Goal: Information Seeking & Learning: Understand process/instructions

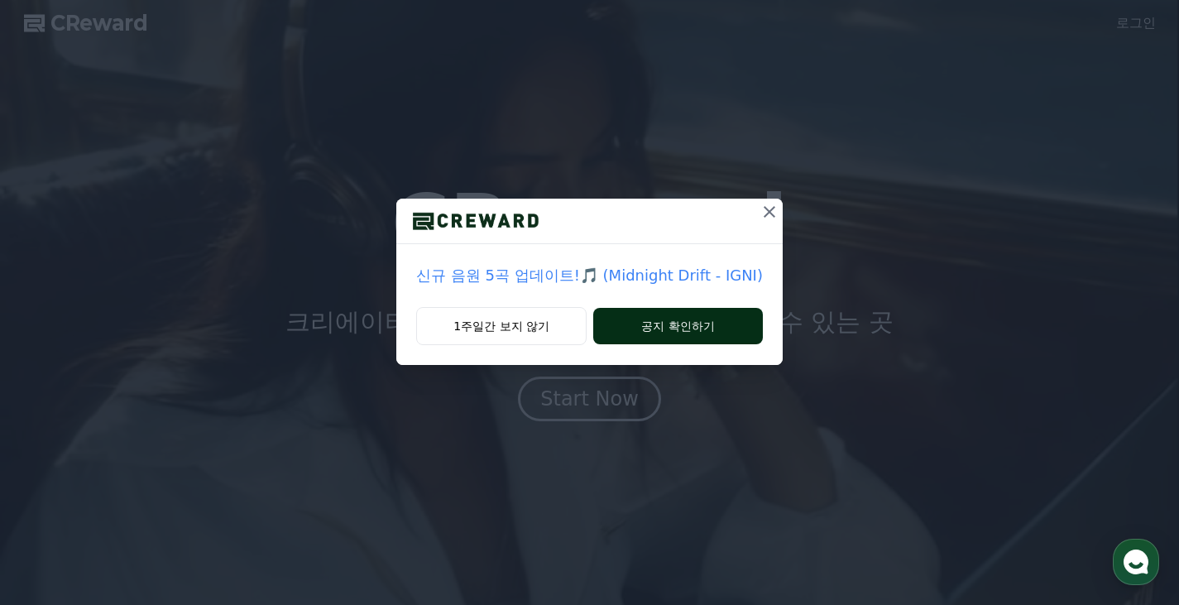
click at [648, 317] on button "공지 확인하기" at bounding box center [678, 326] width 170 height 36
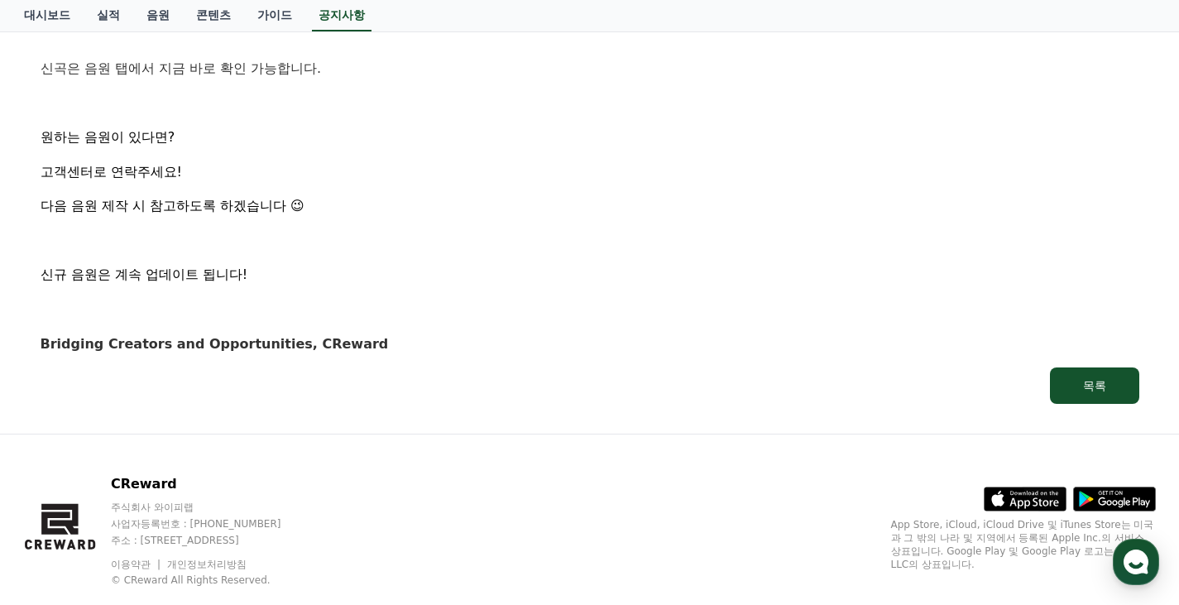
scroll to position [1123, 0]
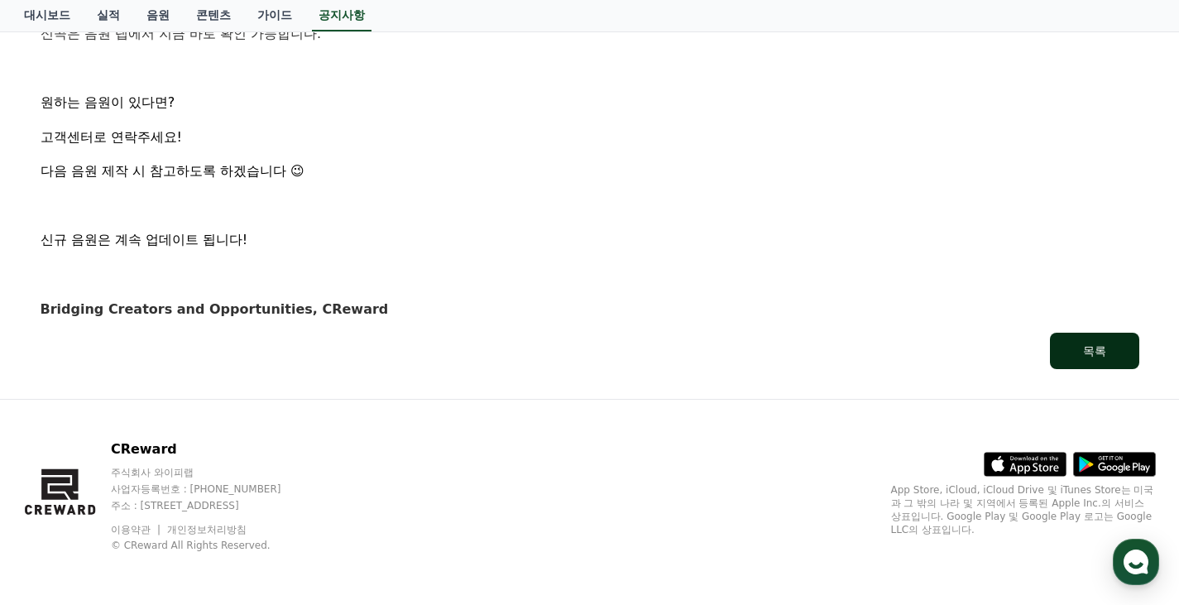
click at [1069, 348] on button "목록" at bounding box center [1094, 351] width 89 height 36
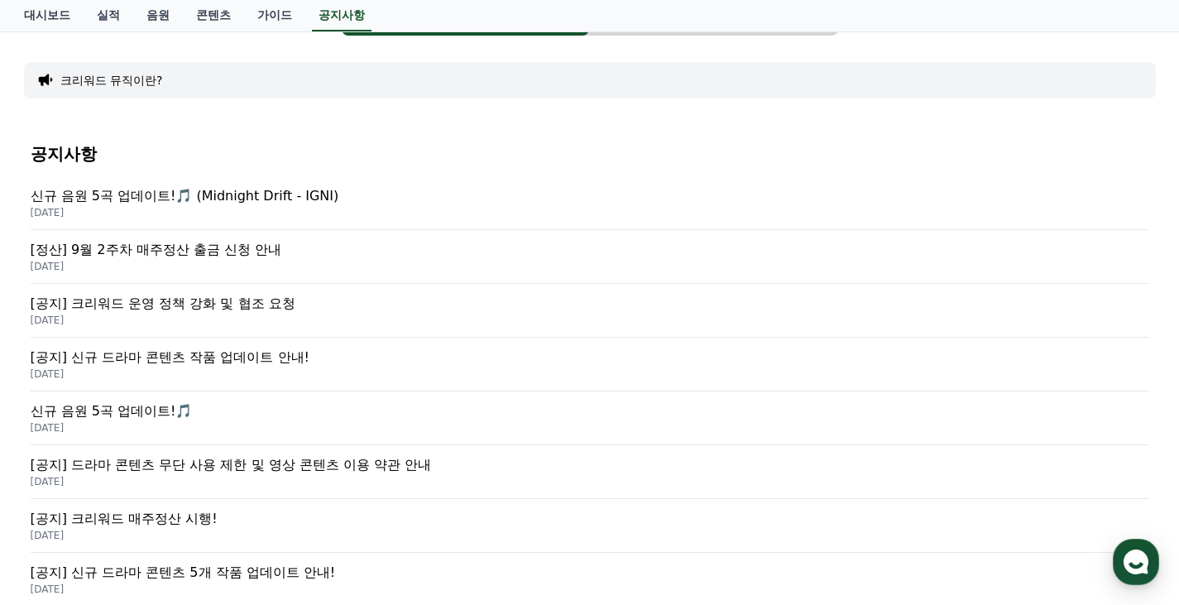
scroll to position [165, 0]
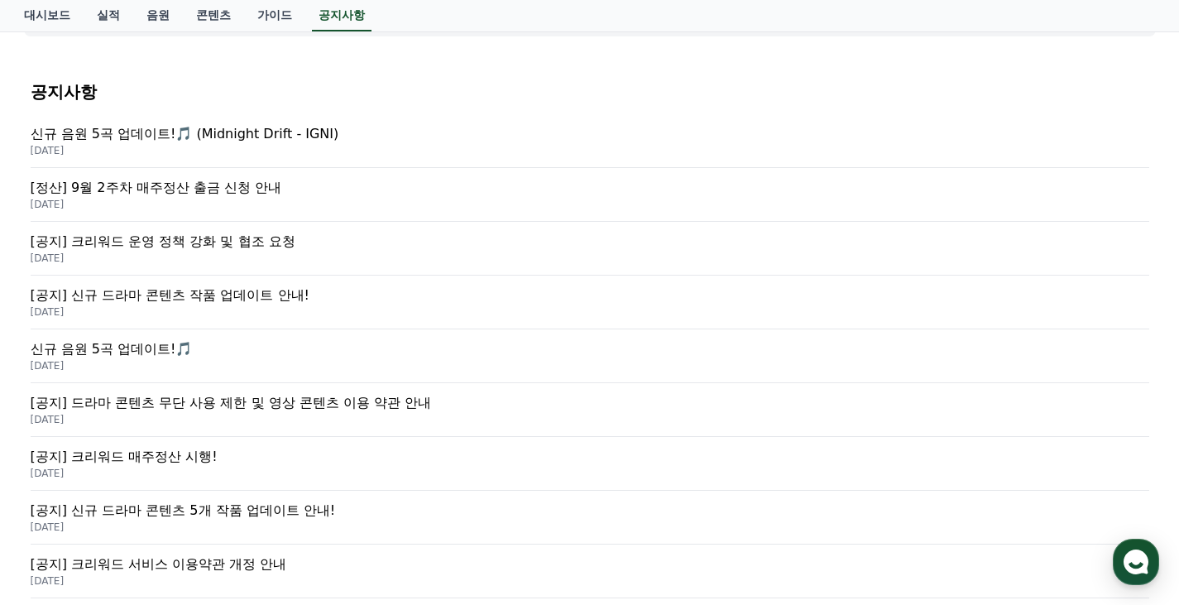
click at [238, 351] on p "신규 음원 5곡 업데이트!🎵" at bounding box center [590, 349] width 1119 height 20
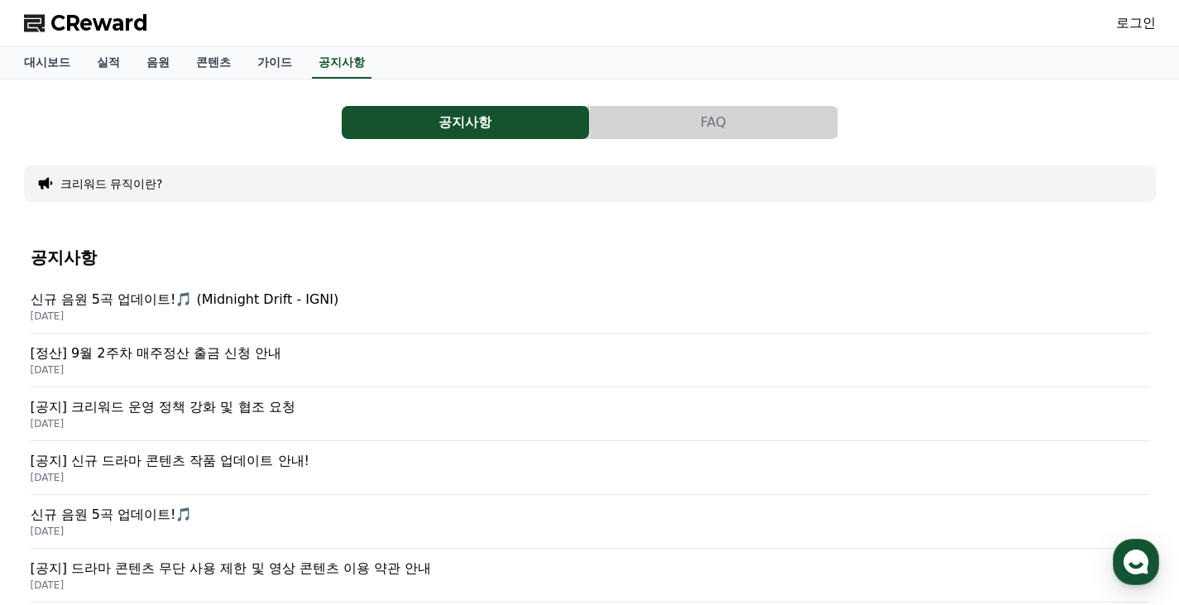
scroll to position [165, 0]
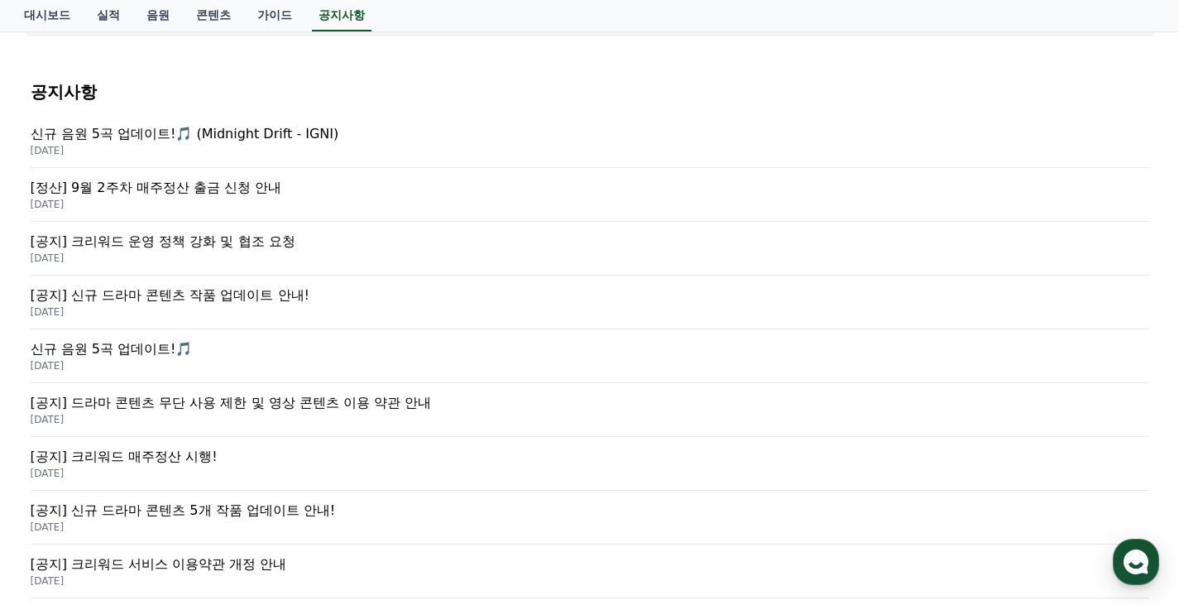
click at [310, 250] on p "[공지] 크리워드 운영 정책 강화 및 협조 요청" at bounding box center [590, 242] width 1119 height 20
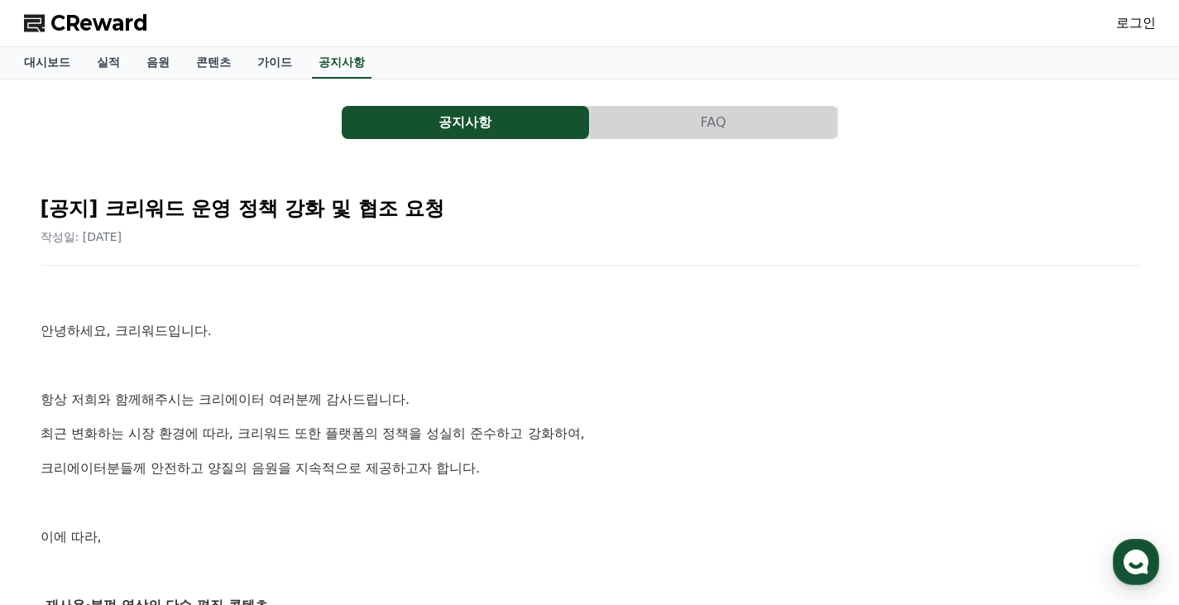
scroll to position [331, 0]
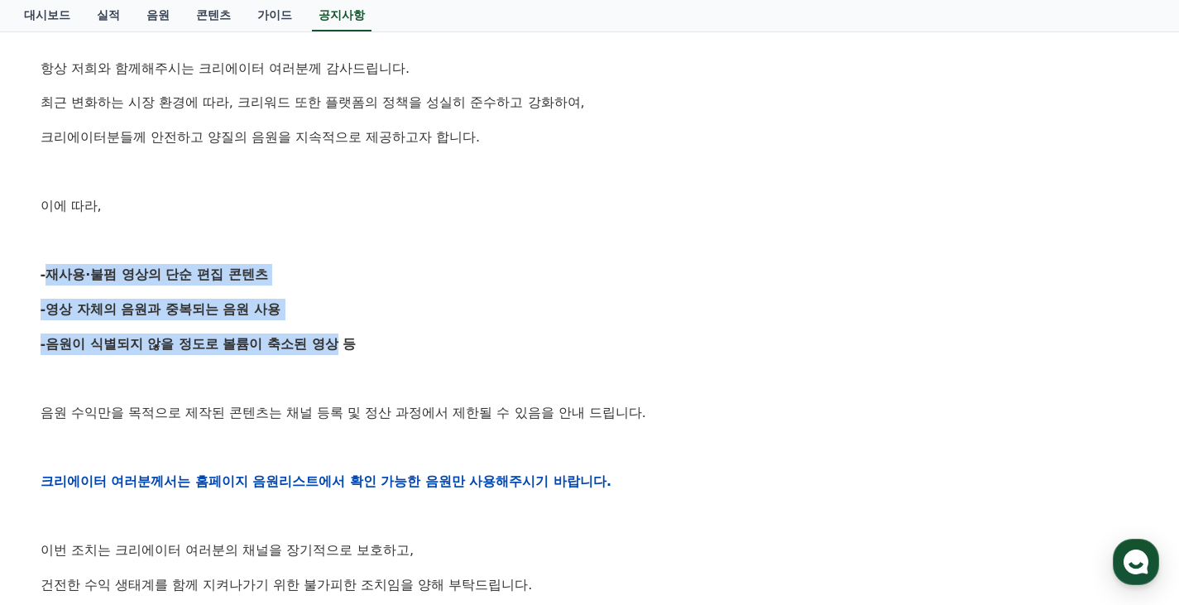
drag, startPoint x: 41, startPoint y: 268, endPoint x: 324, endPoint y: 324, distance: 288.5
click at [324, 324] on div "안녕하세요, 크리워드입니다. 항상 저희와 함께해주시는 크리에이터 여러분께 감사드립니다. 최근 변화하는 시장 환경에 따라, 크리워드 또한 플랫폼…" at bounding box center [590, 480] width 1099 height 1053
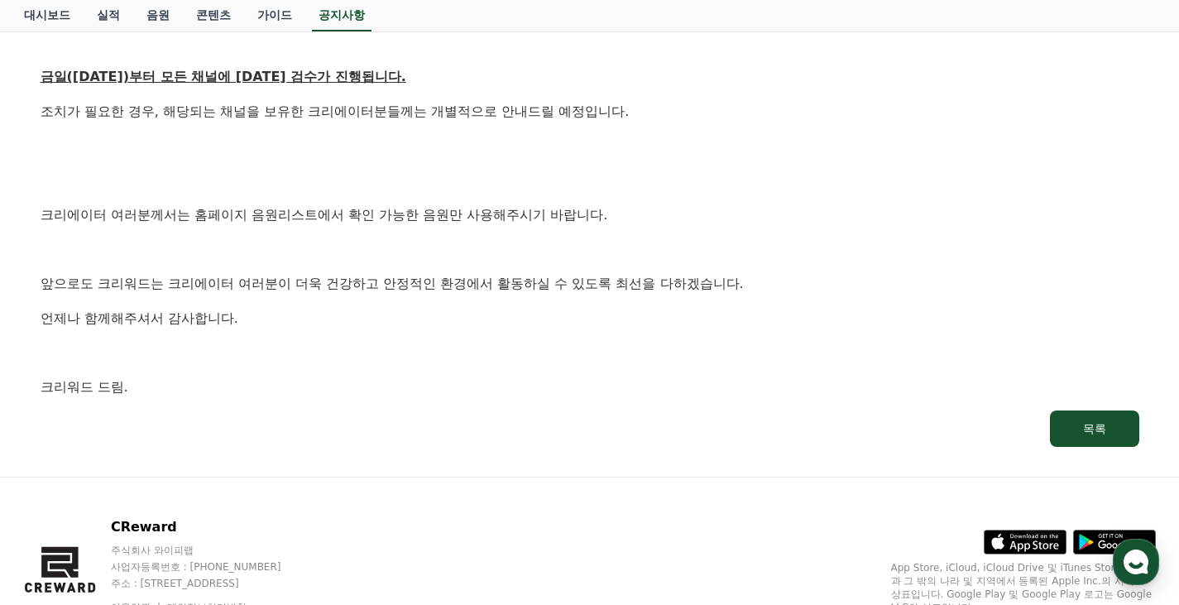
scroll to position [1019, 0]
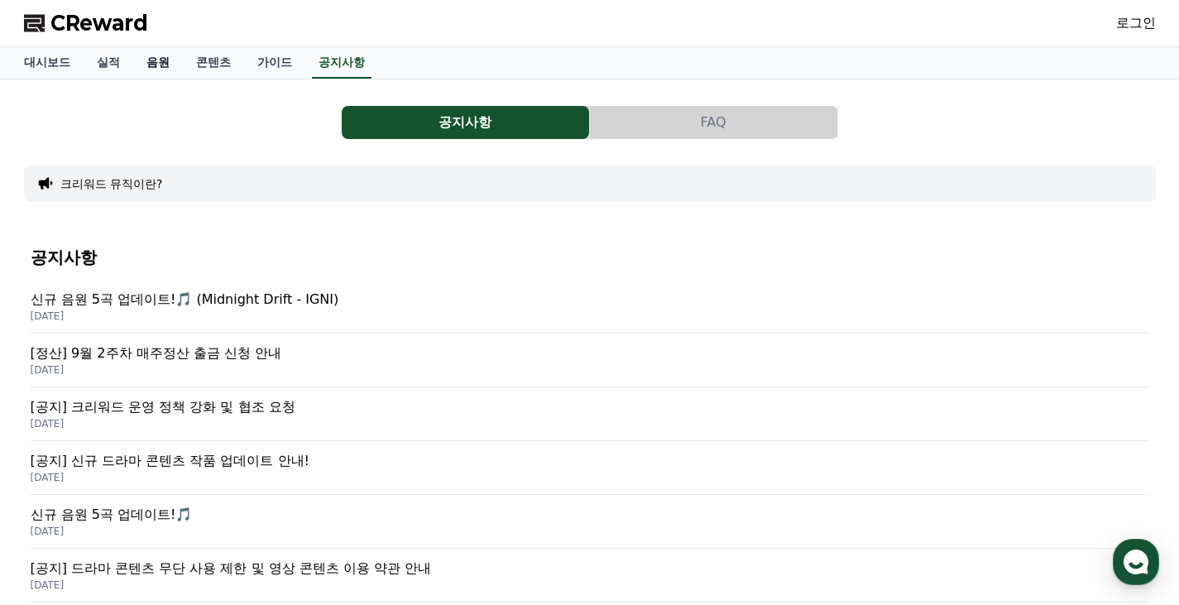
click at [175, 66] on link "음원" at bounding box center [158, 62] width 50 height 31
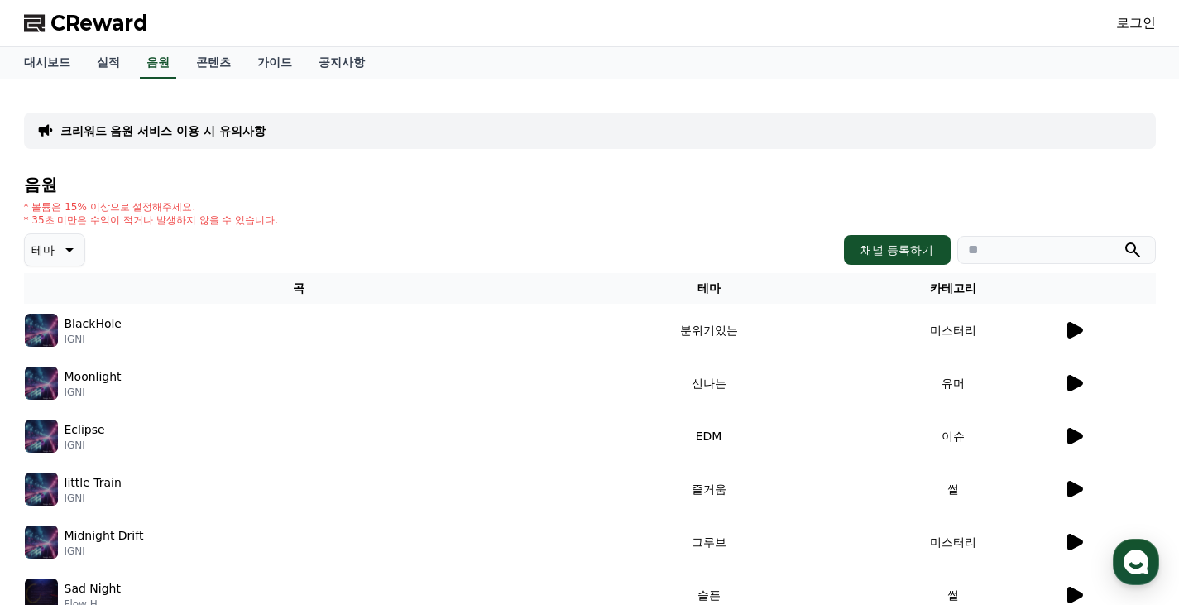
click at [61, 246] on icon at bounding box center [68, 250] width 20 height 20
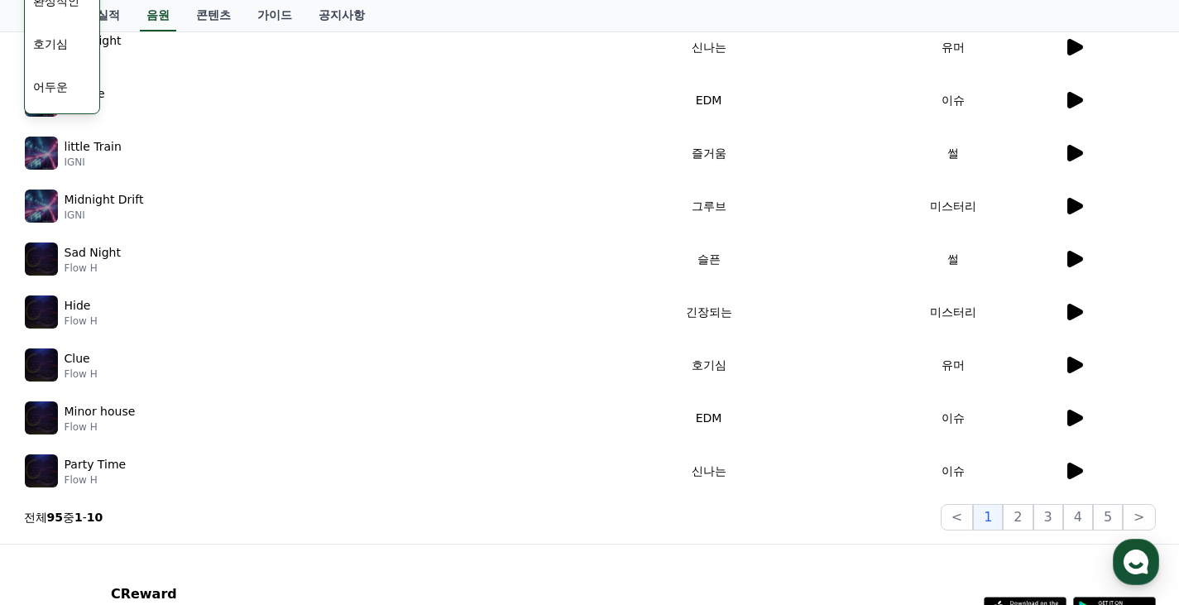
scroll to position [481, 0]
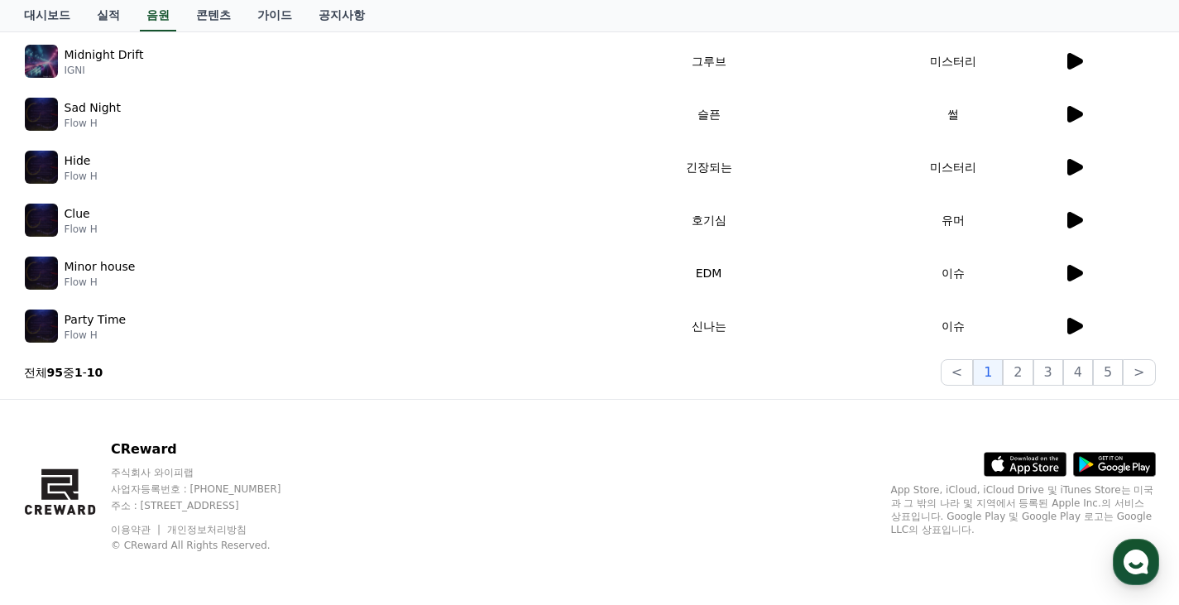
drag, startPoint x: 282, startPoint y: 396, endPoint x: 344, endPoint y: 415, distance: 64.9
click at [1018, 378] on button "2" at bounding box center [1018, 372] width 30 height 26
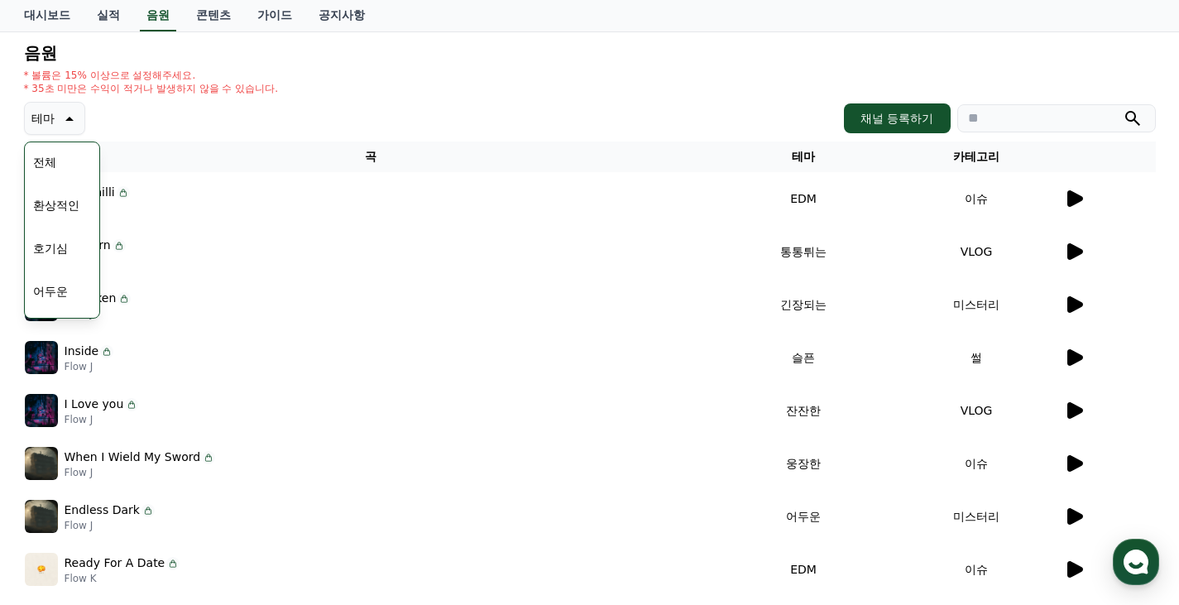
scroll to position [83, 0]
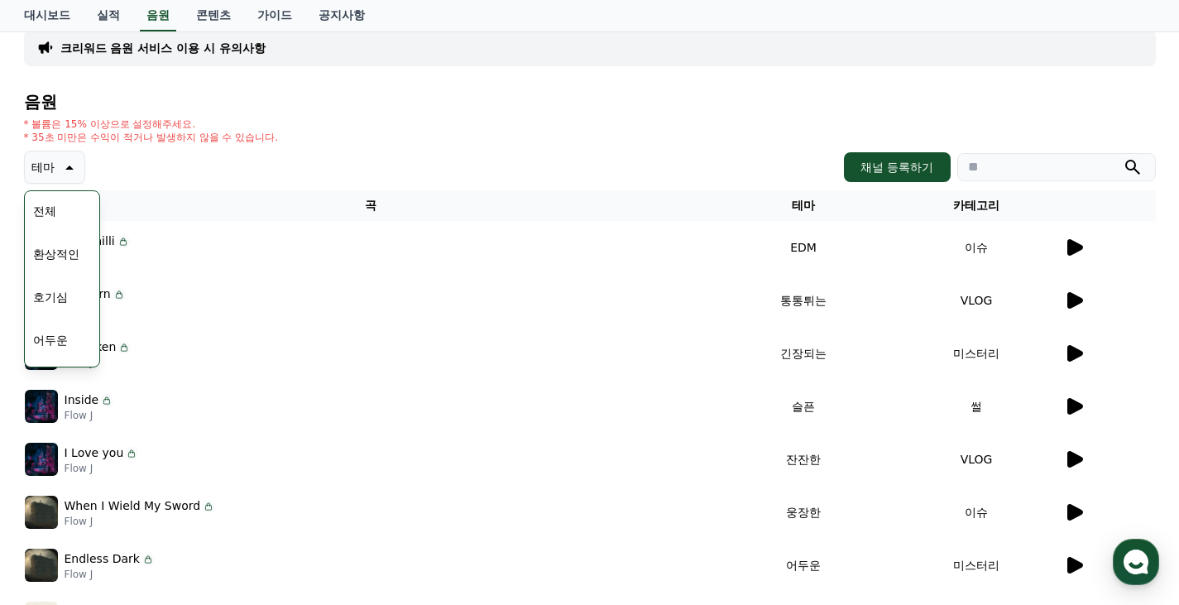
click at [63, 169] on icon at bounding box center [68, 167] width 20 height 20
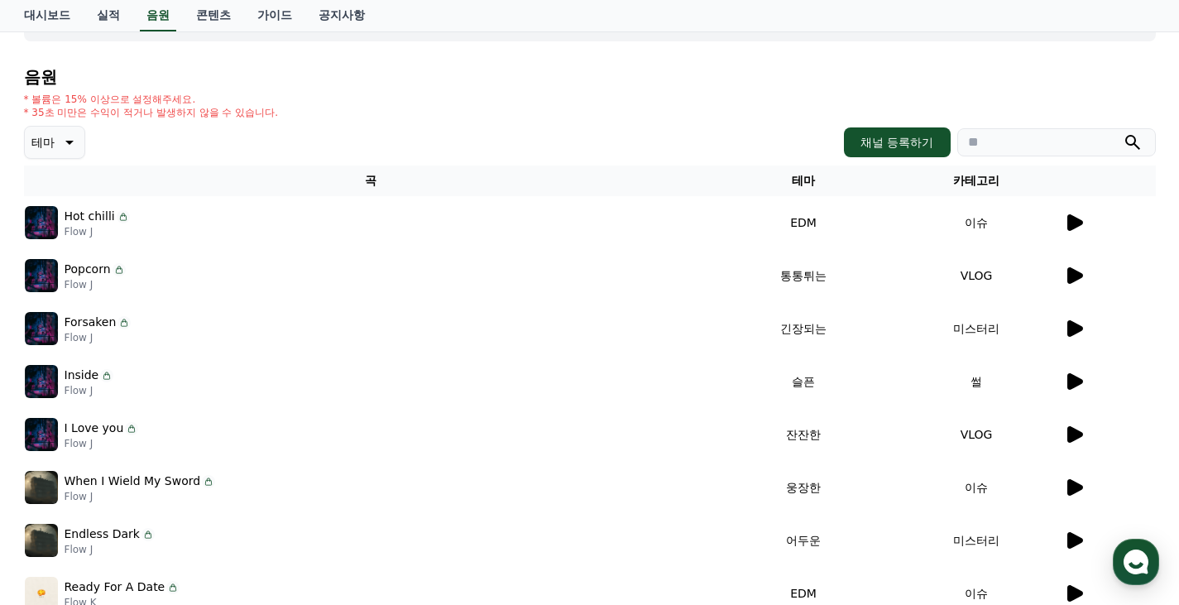
scroll to position [414, 0]
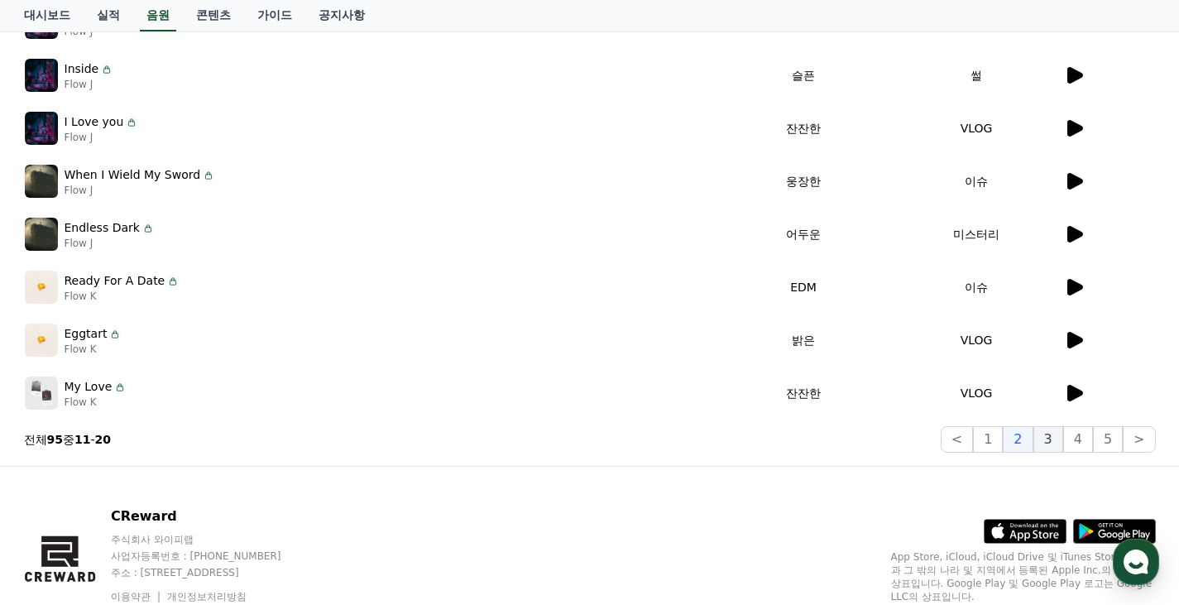
click at [1052, 441] on button "3" at bounding box center [1048, 439] width 30 height 26
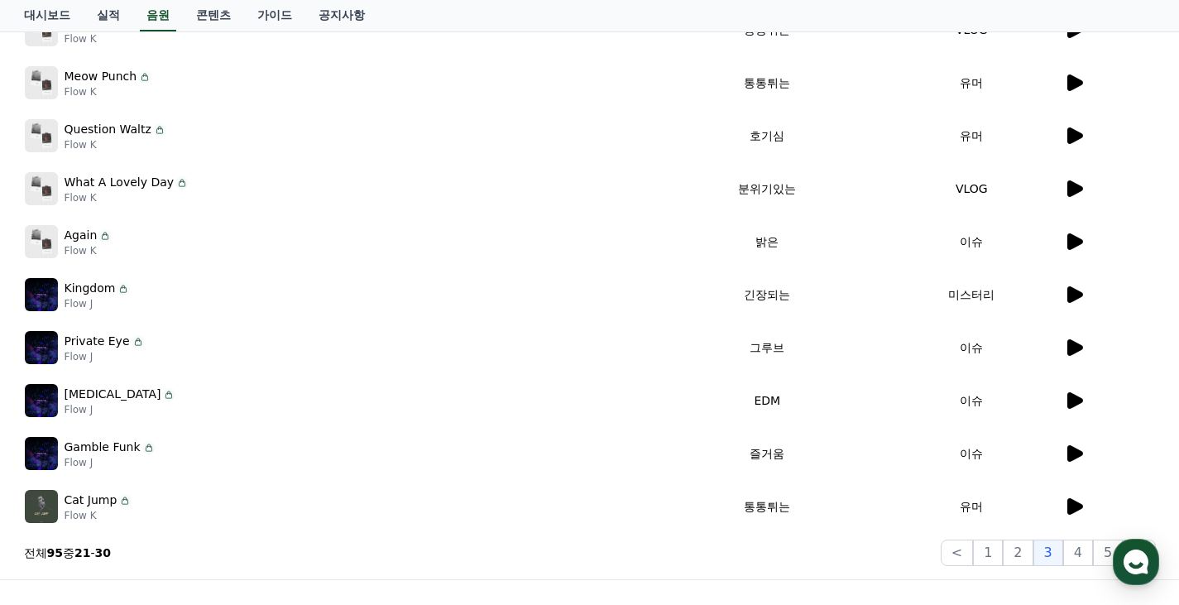
scroll to position [481, 0]
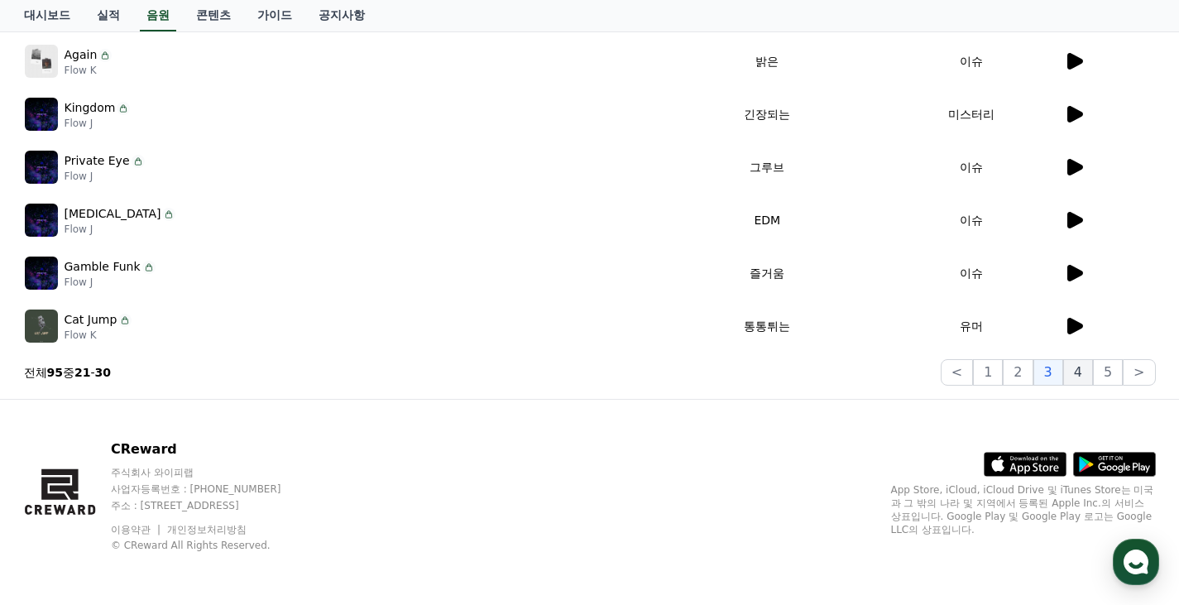
click at [1086, 362] on button "4" at bounding box center [1078, 372] width 30 height 26
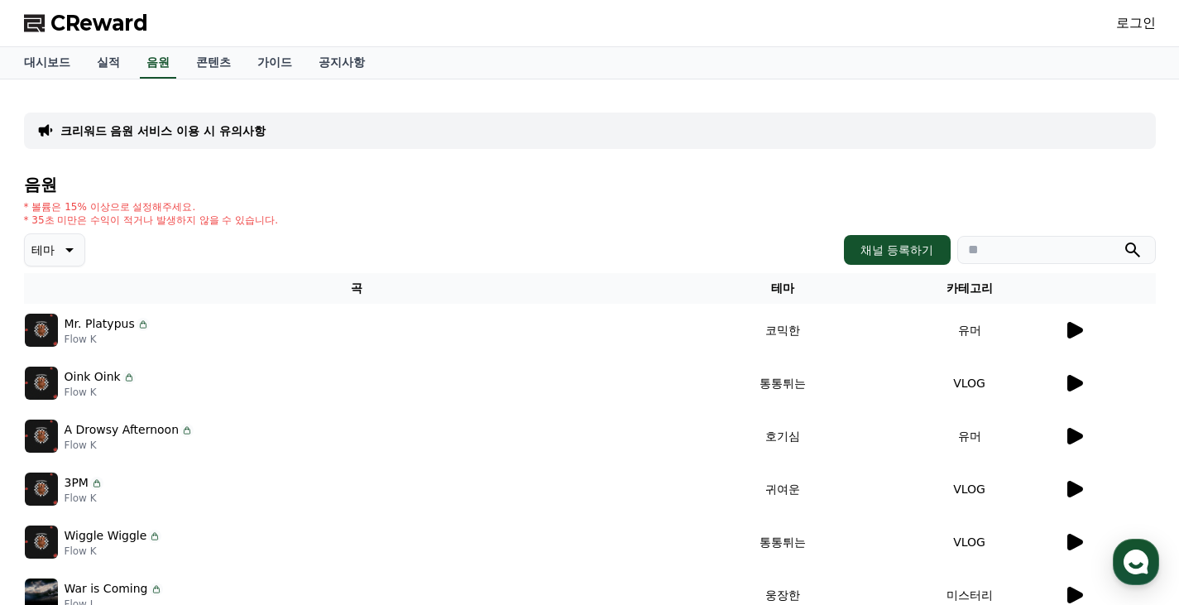
scroll to position [481, 0]
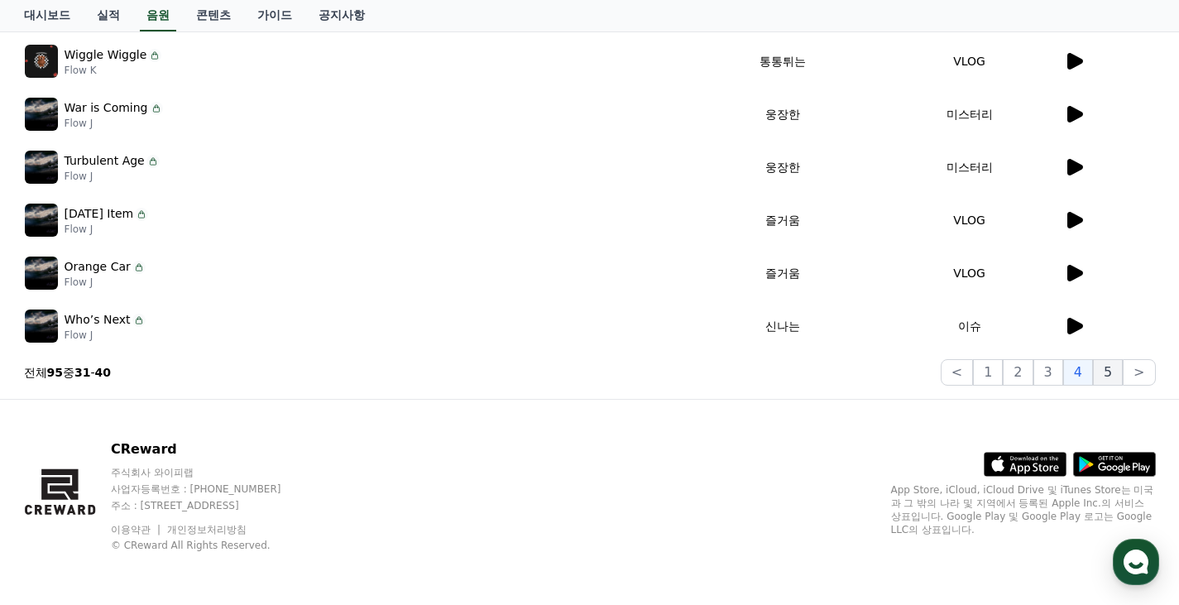
click at [1105, 376] on button "5" at bounding box center [1108, 372] width 30 height 26
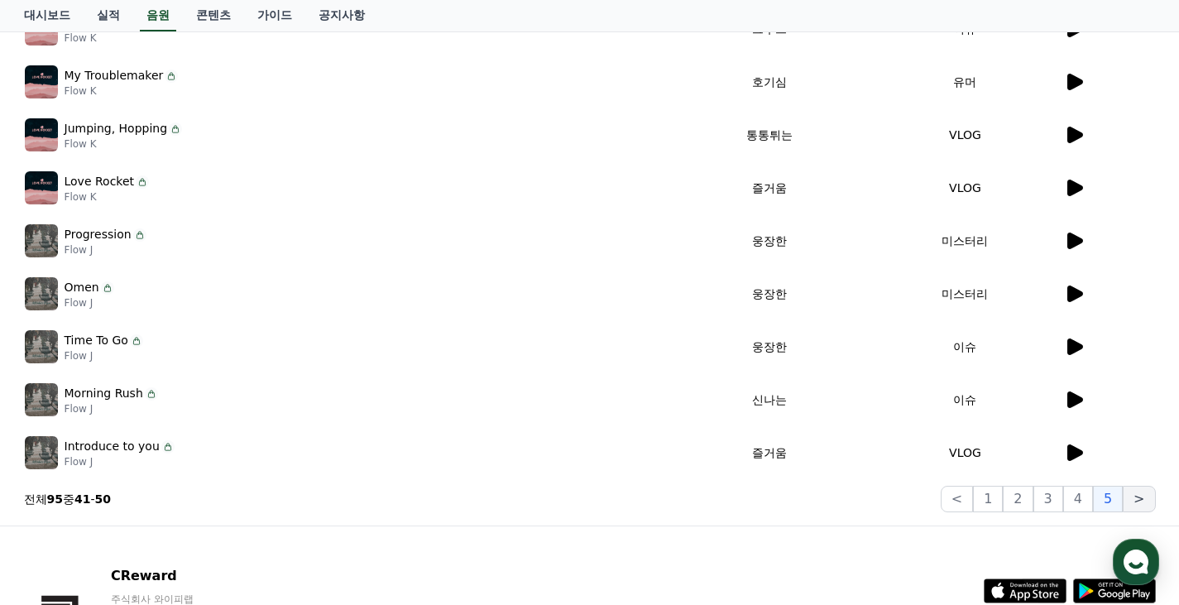
scroll to position [481, 0]
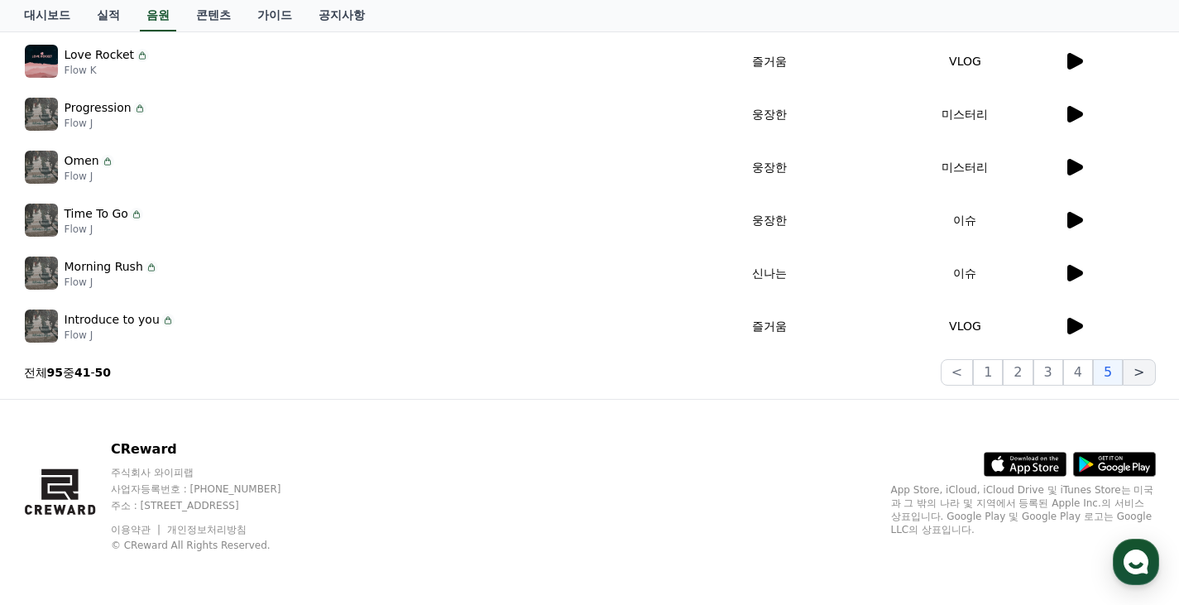
click at [1139, 367] on button ">" at bounding box center [1139, 372] width 32 height 26
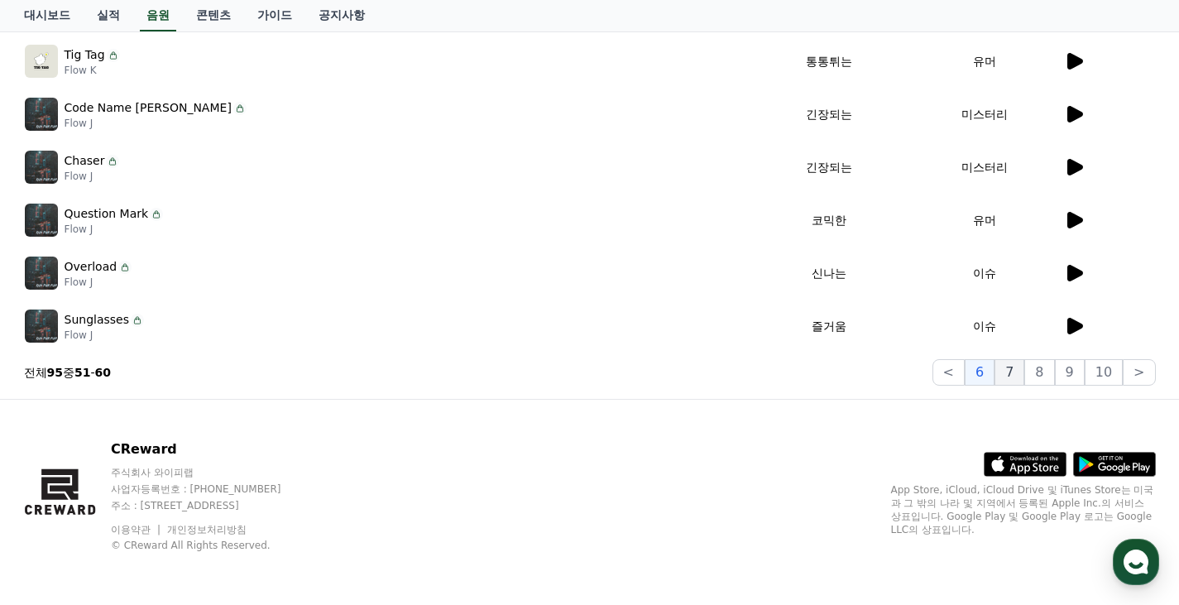
click at [1024, 369] on button "7" at bounding box center [1010, 372] width 30 height 26
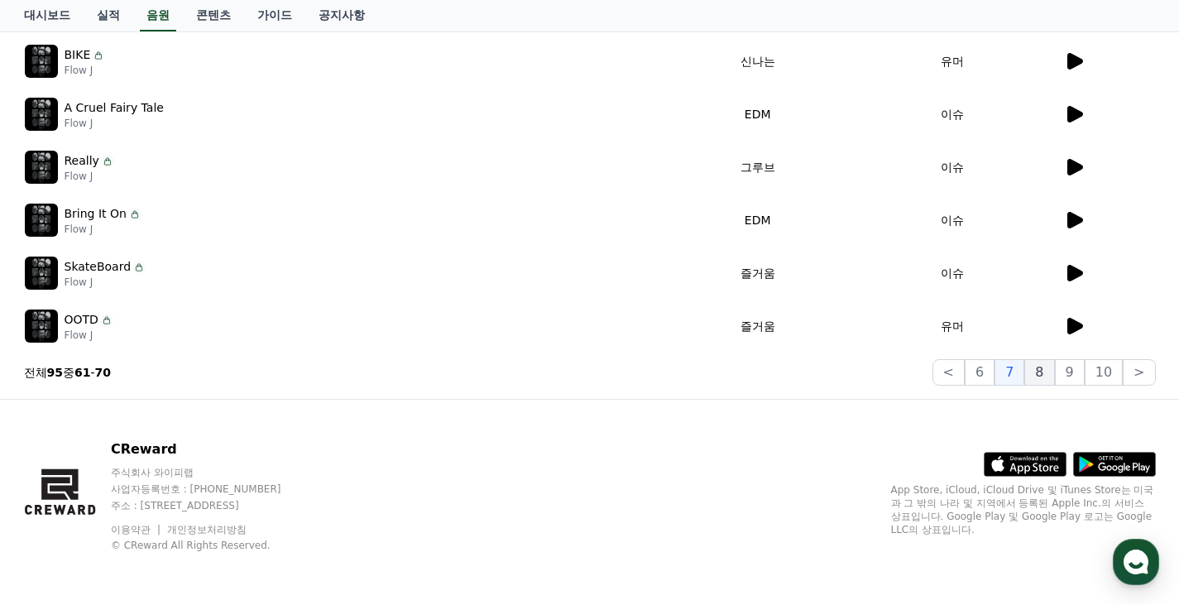
click at [1054, 367] on button "8" at bounding box center [1039, 372] width 30 height 26
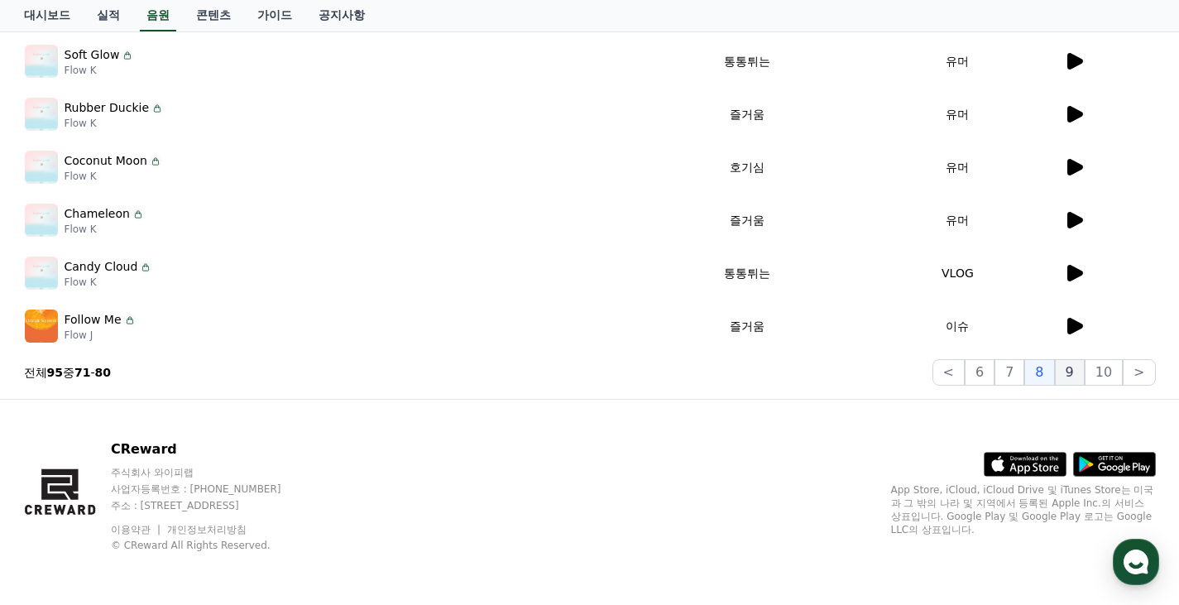
click at [1072, 371] on button "9" at bounding box center [1070, 372] width 30 height 26
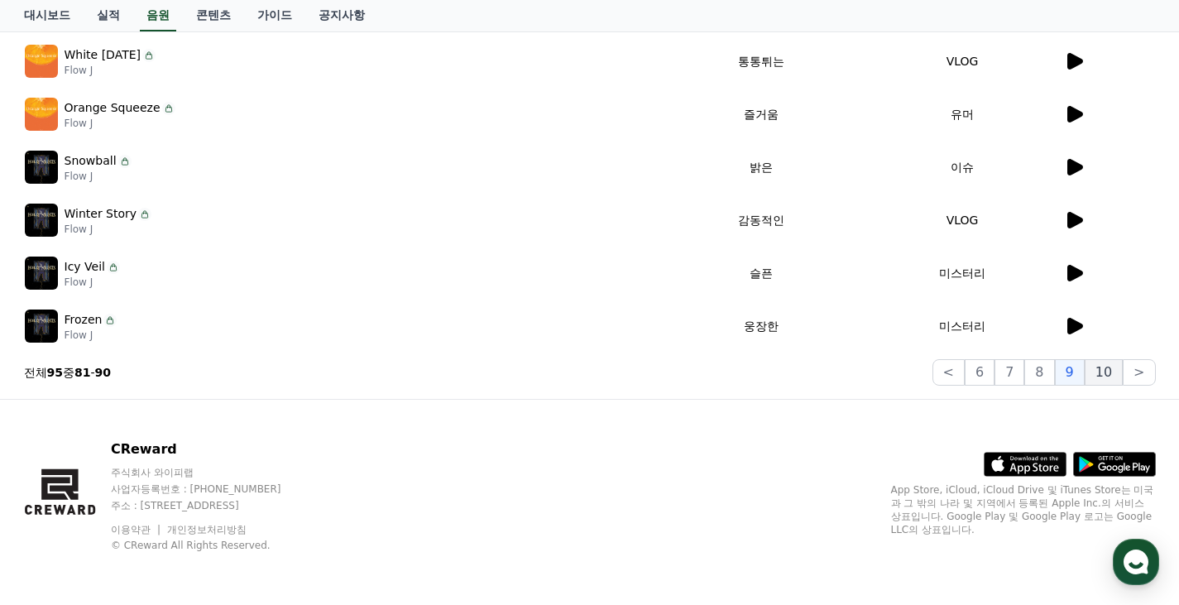
click at [1103, 376] on button "10" at bounding box center [1104, 372] width 38 height 26
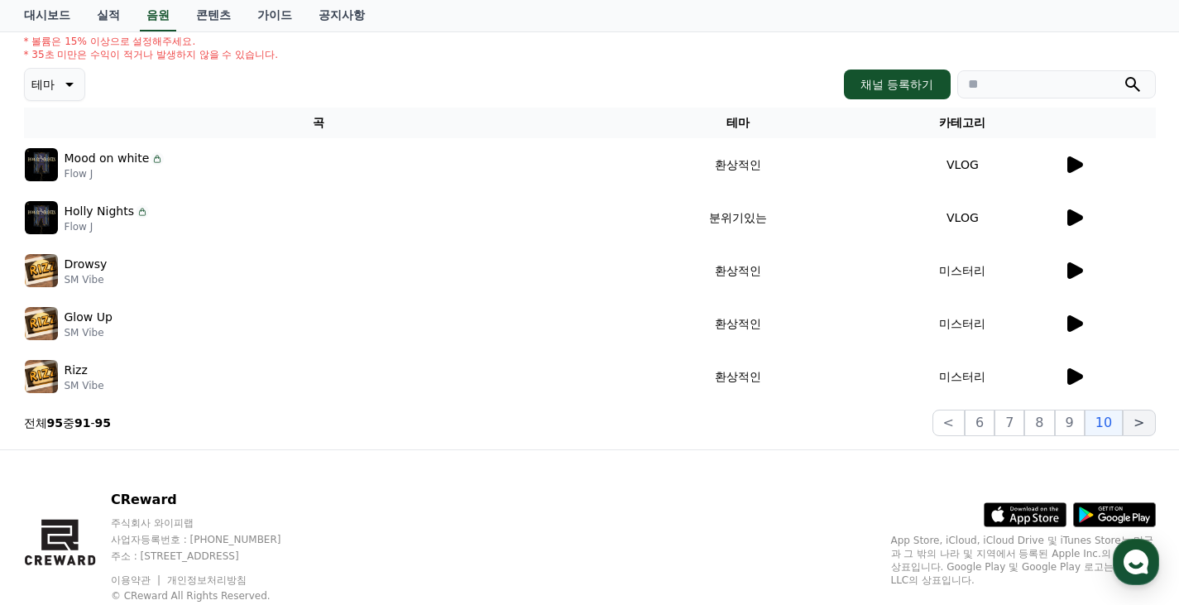
click at [1146, 423] on button ">" at bounding box center [1139, 423] width 32 height 26
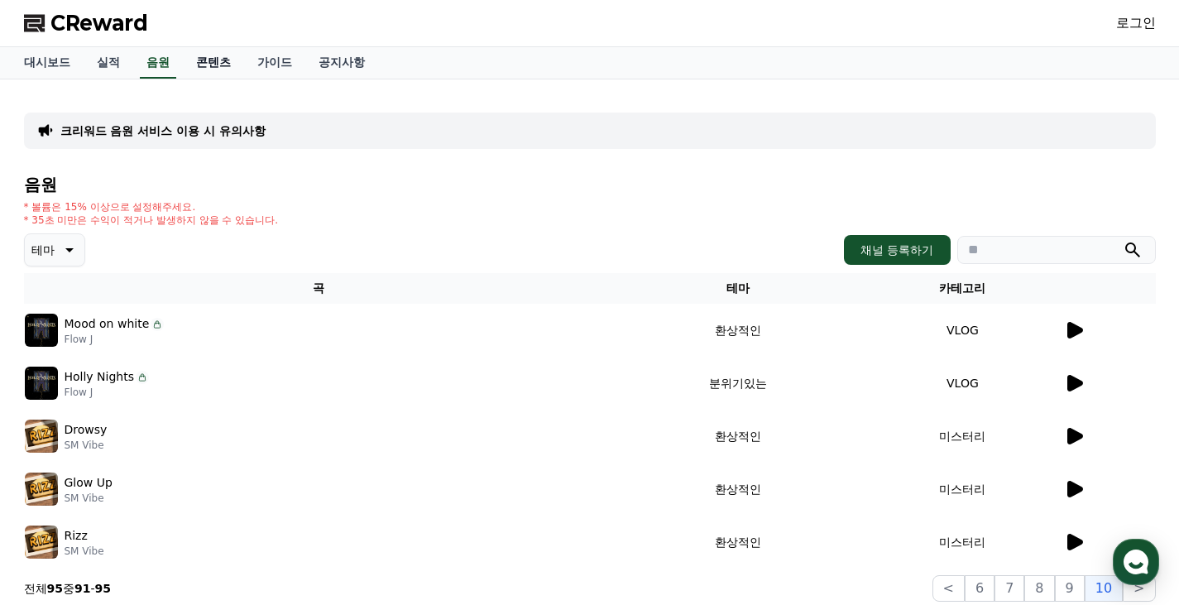
click at [228, 60] on link "콘텐츠" at bounding box center [213, 62] width 61 height 31
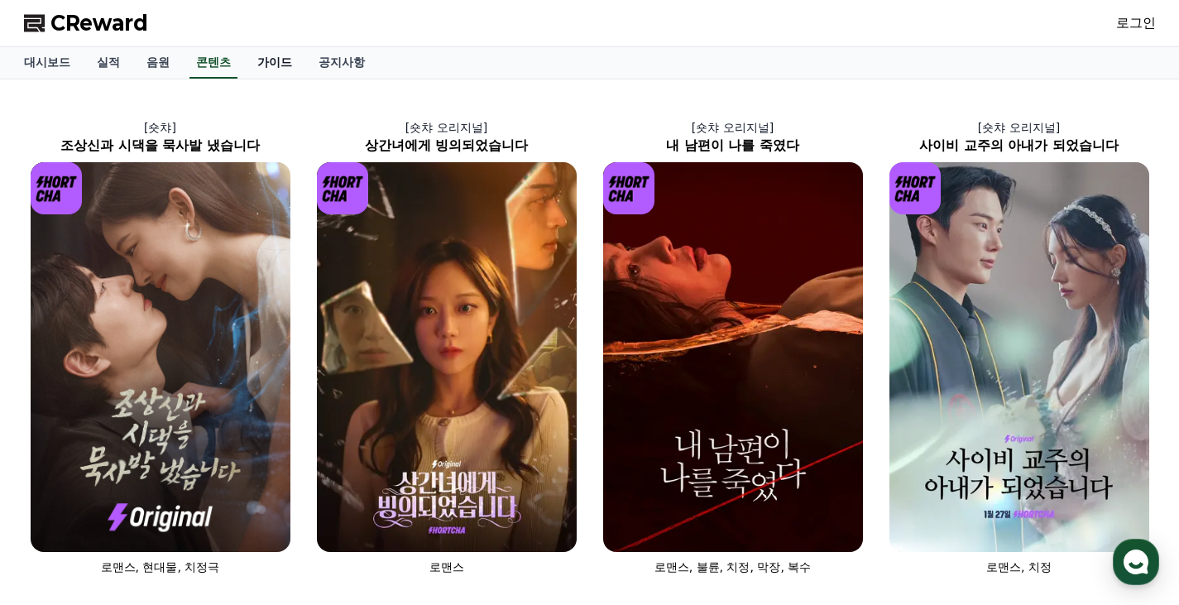
click at [258, 62] on link "가이드" at bounding box center [274, 62] width 61 height 31
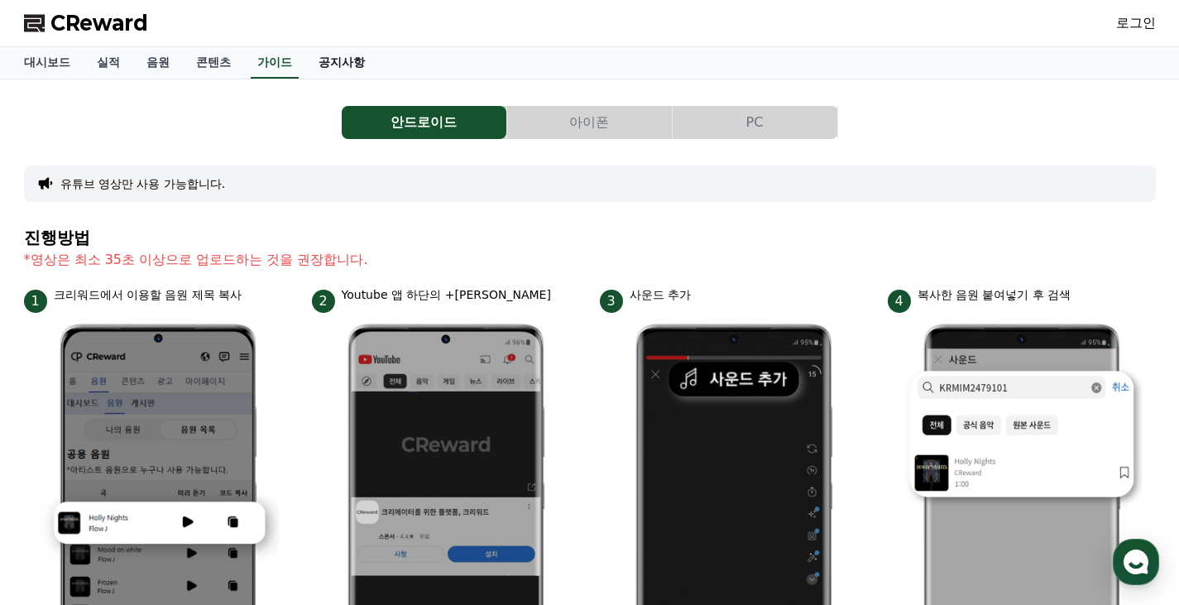
click at [335, 66] on link "공지사항" at bounding box center [341, 62] width 73 height 31
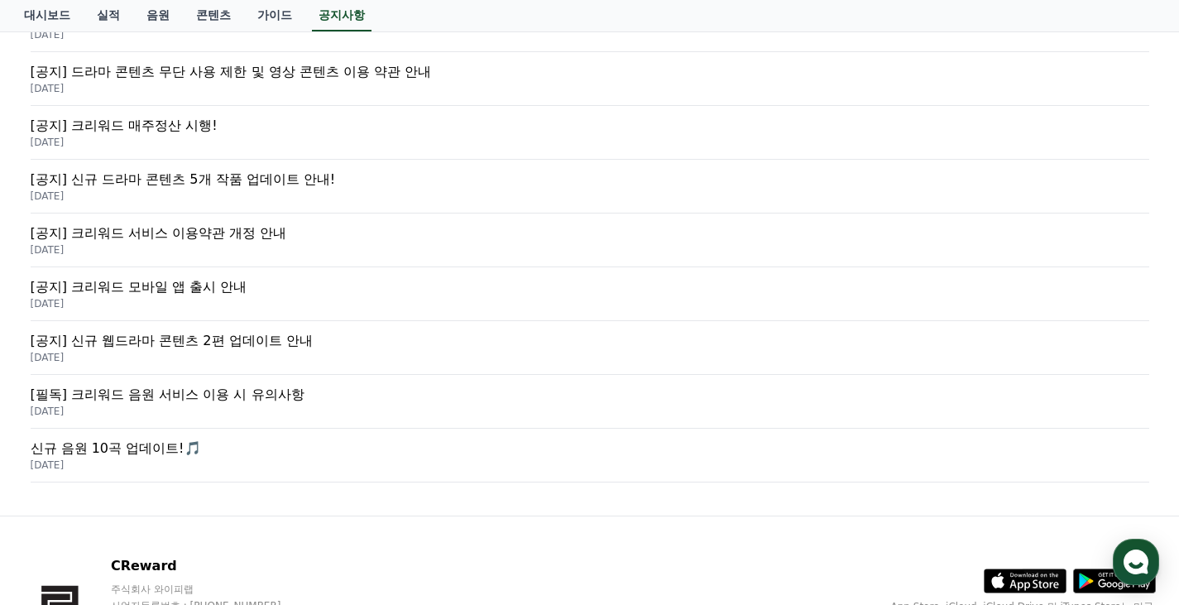
click at [219, 400] on p "[필독] 크리워드 음원 서비스 이용 시 유의사항" at bounding box center [590, 395] width 1119 height 20
